Goal: Task Accomplishment & Management: Manage account settings

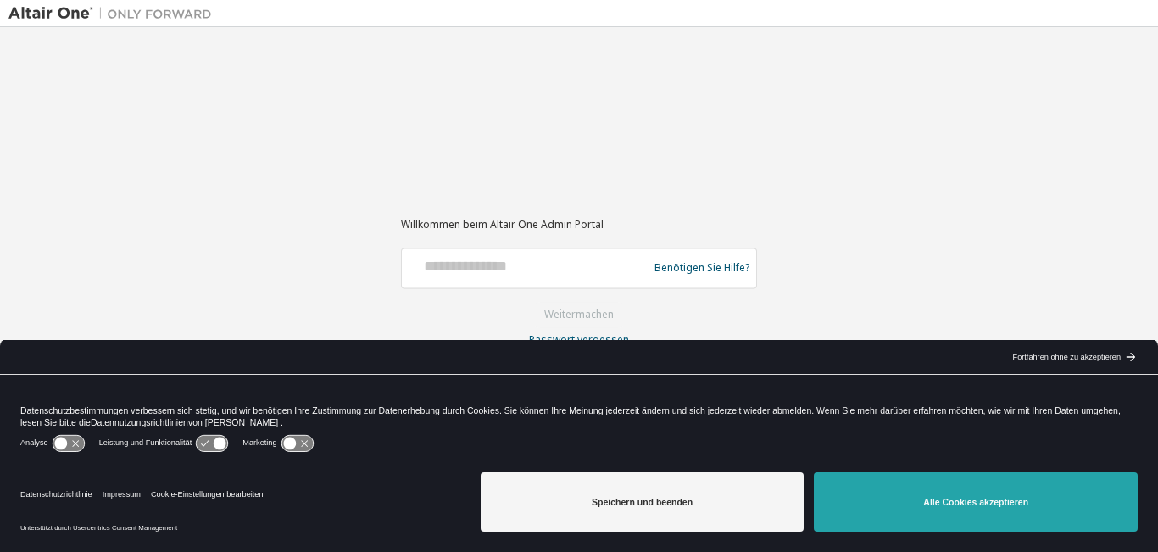
click at [934, 516] on button "Alle Cookies akzeptieren" at bounding box center [976, 501] width 324 height 59
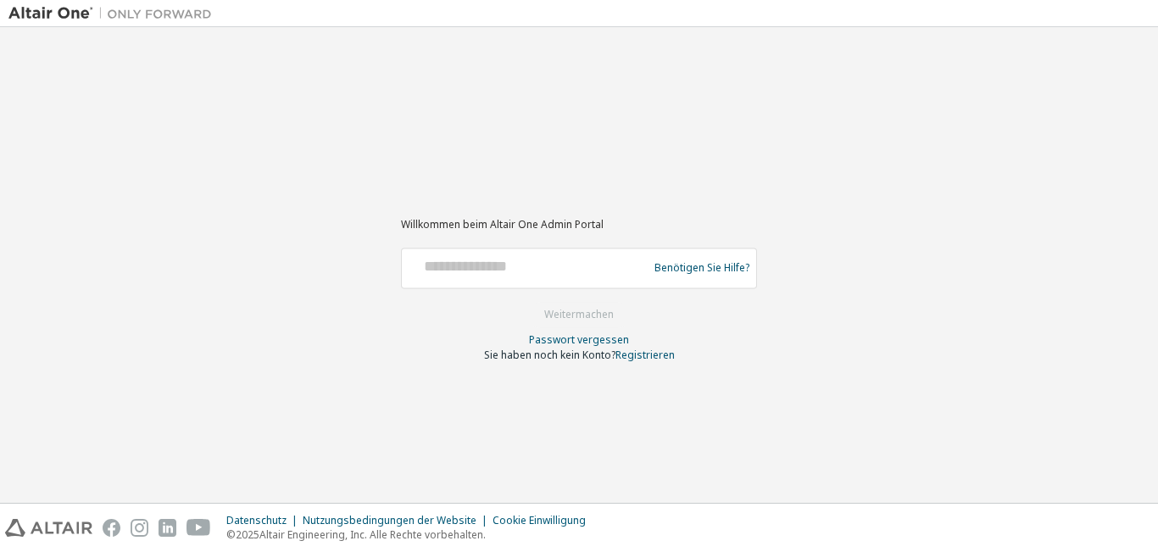
click at [568, 278] on div at bounding box center [527, 268] width 237 height 32
click at [567, 278] on div at bounding box center [527, 268] width 237 height 32
click at [552, 280] on div at bounding box center [527, 268] width 237 height 32
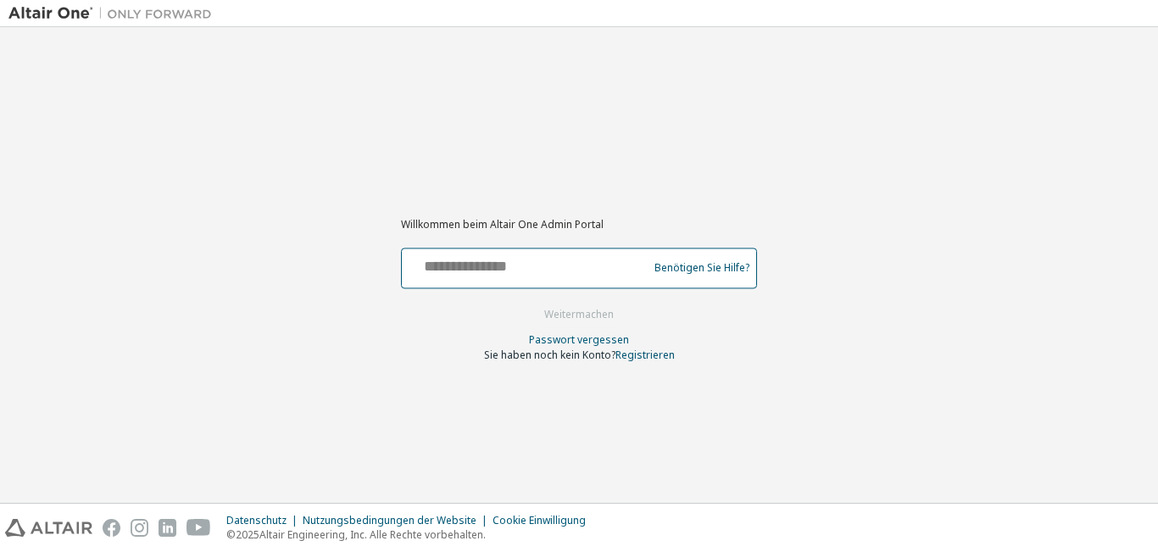
click at [516, 265] on input "text" at bounding box center [527, 264] width 237 height 25
type input "**********"
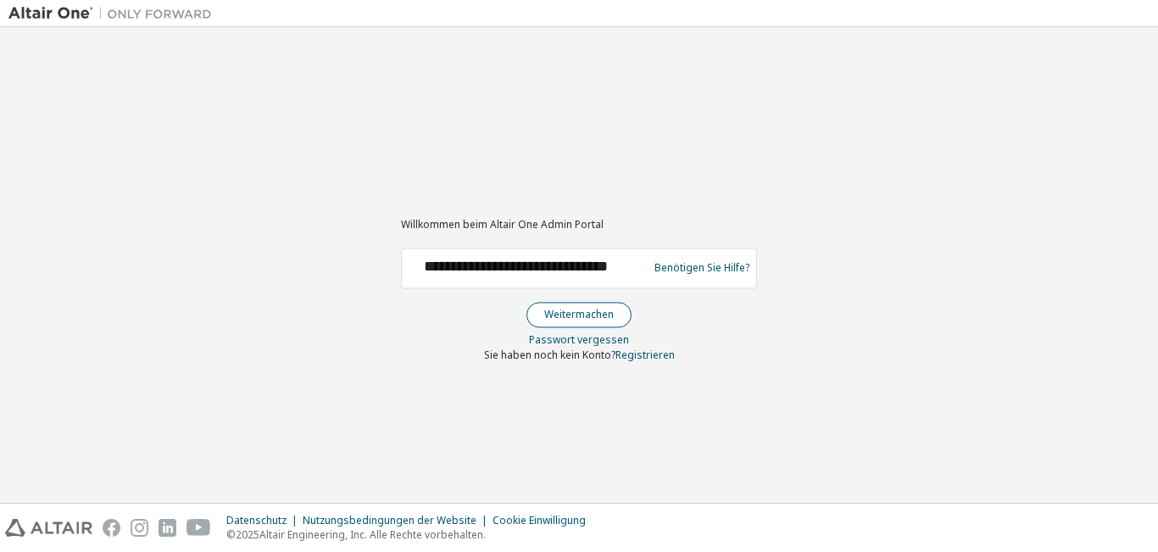
click at [550, 312] on font "Weitermachen" at bounding box center [579, 314] width 70 height 14
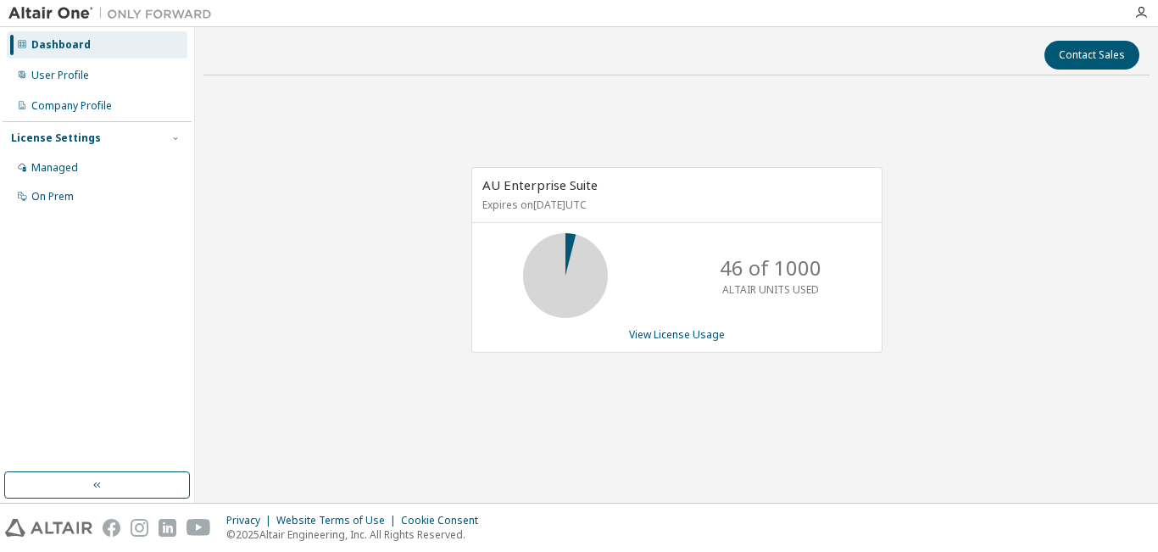
click at [50, 40] on div "Dashboard" at bounding box center [60, 45] width 59 height 14
click at [54, 17] on img at bounding box center [114, 13] width 212 height 17
click at [54, 13] on img at bounding box center [114, 13] width 212 height 17
click at [54, 14] on img at bounding box center [114, 13] width 212 height 17
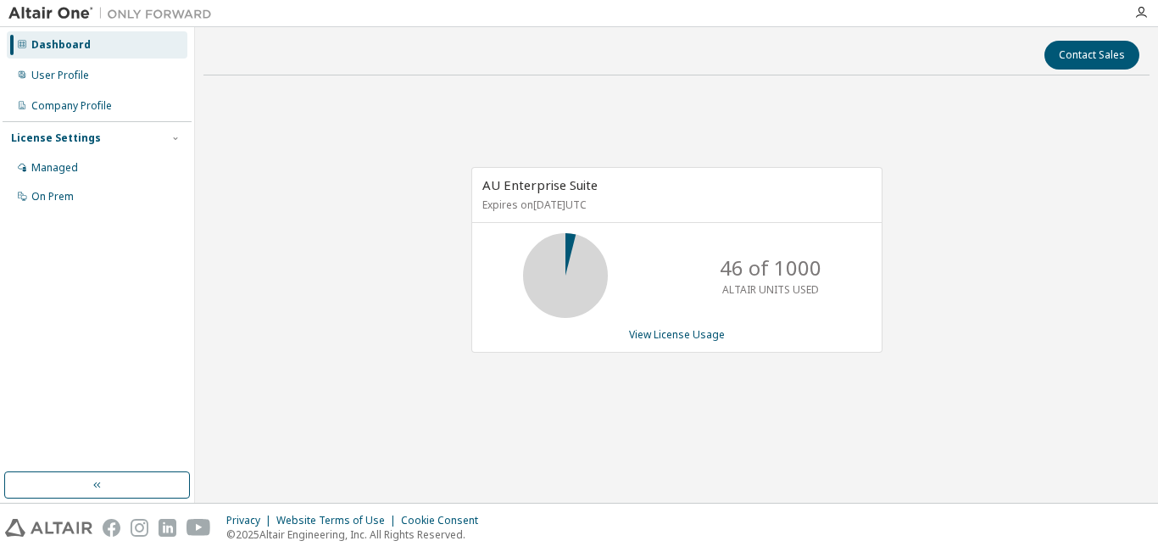
click at [984, 163] on div "AU Enterprise Suite Expires on April 1, 2026 UTC 46 of 1000 ALTAIR UNITS USED V…" at bounding box center [677, 268] width 946 height 359
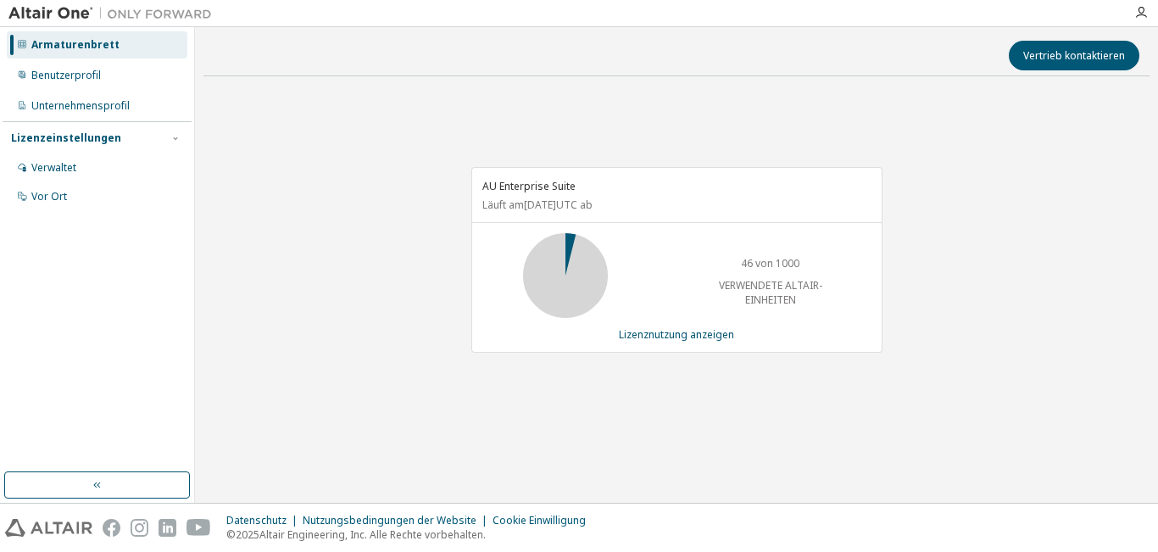
click at [1035, 231] on div "AU Enterprise Suite Läuft am [DATE] UTC ab 46 von 1000 VERWENDETE ALTAIR-EINHEI…" at bounding box center [677, 269] width 946 height 359
click at [64, 78] on font "Benutzerprofil" at bounding box center [66, 75] width 70 height 14
click at [355, 191] on div "AU Enterprise Suite Läuft am [DATE] UTC ab 46 von 1000 VERWENDETE ALTAIR-EINHEI…" at bounding box center [677, 269] width 946 height 359
click at [116, 488] on button "button" at bounding box center [97, 484] width 186 height 27
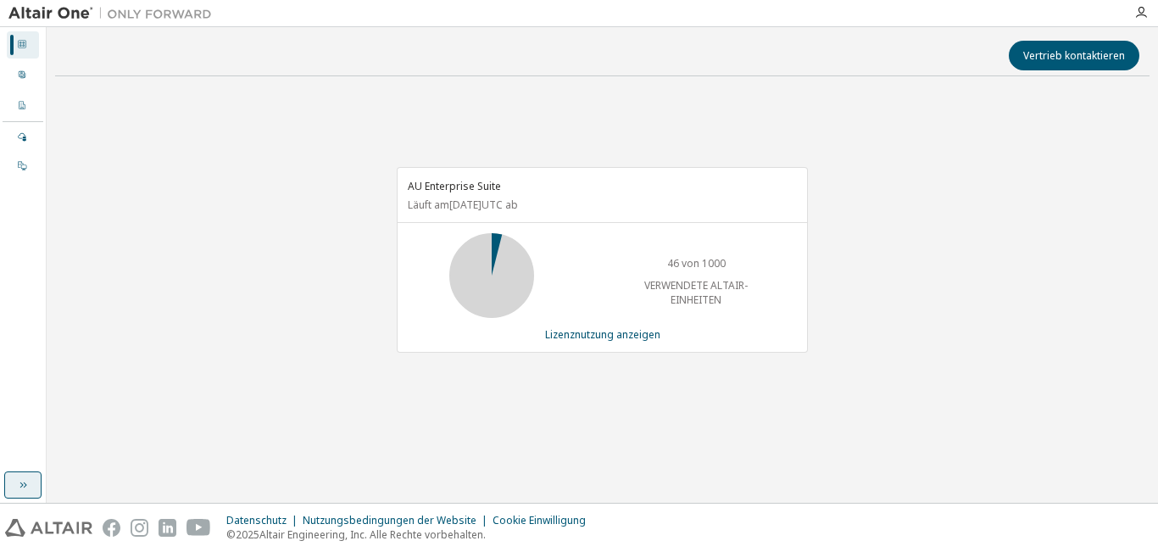
click at [28, 488] on icon "button" at bounding box center [23, 485] width 14 height 14
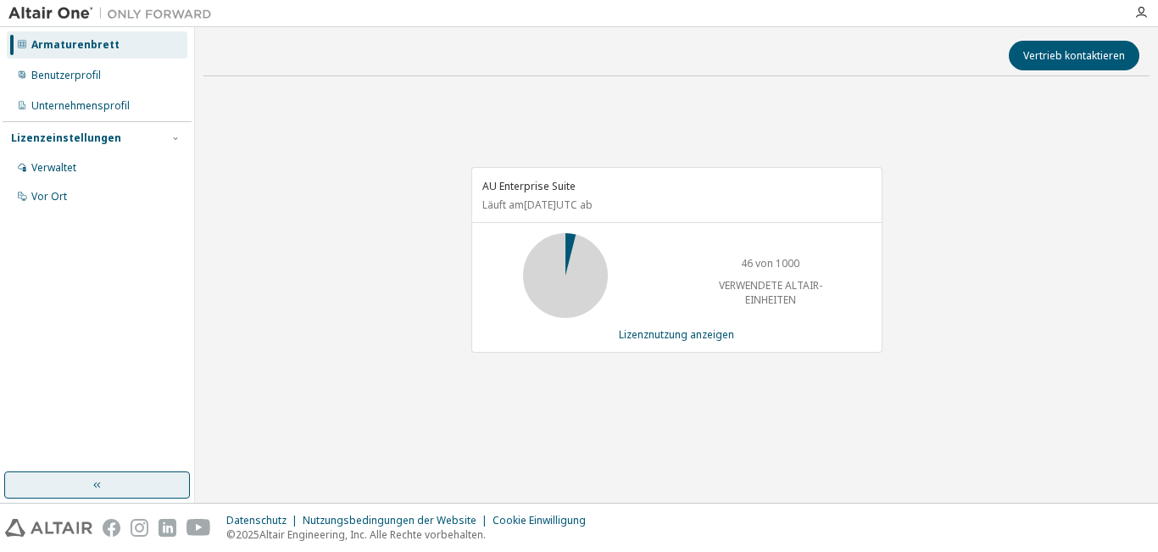
click at [70, 18] on img at bounding box center [114, 13] width 212 height 17
click at [64, 164] on font "Verwaltet" at bounding box center [53, 167] width 45 height 14
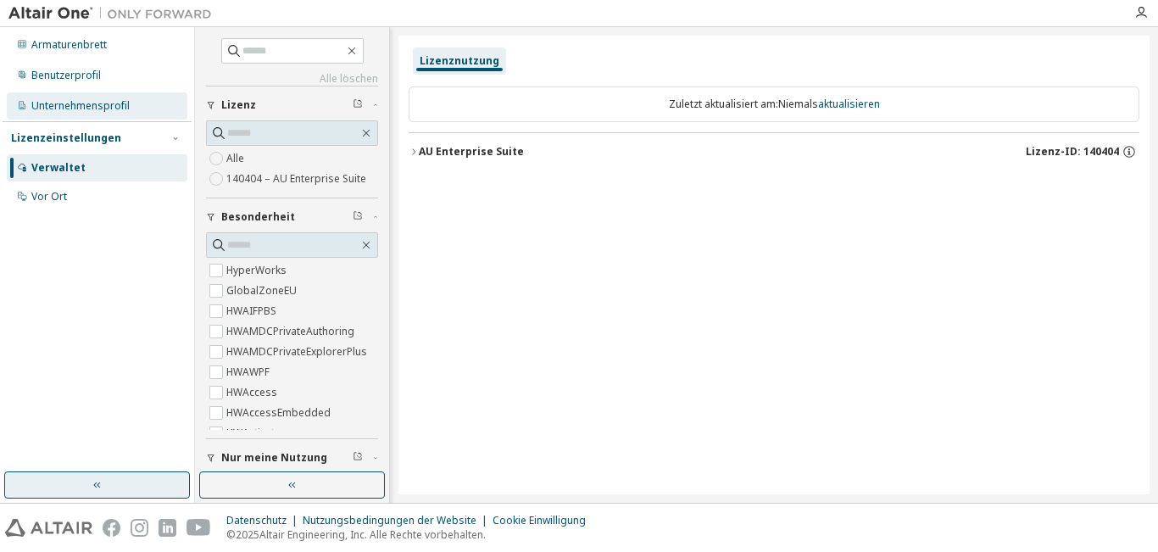
click at [69, 100] on font "Unternehmensprofil" at bounding box center [80, 105] width 98 height 14
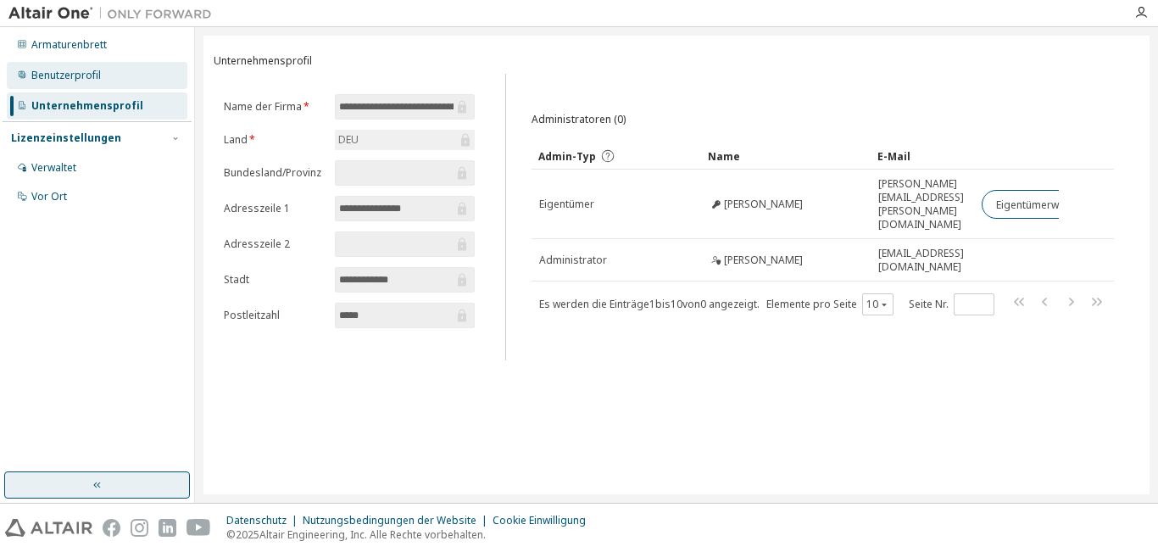
click at [75, 82] on div "Benutzerprofil" at bounding box center [97, 75] width 181 height 27
